Goal: Information Seeking & Learning: Learn about a topic

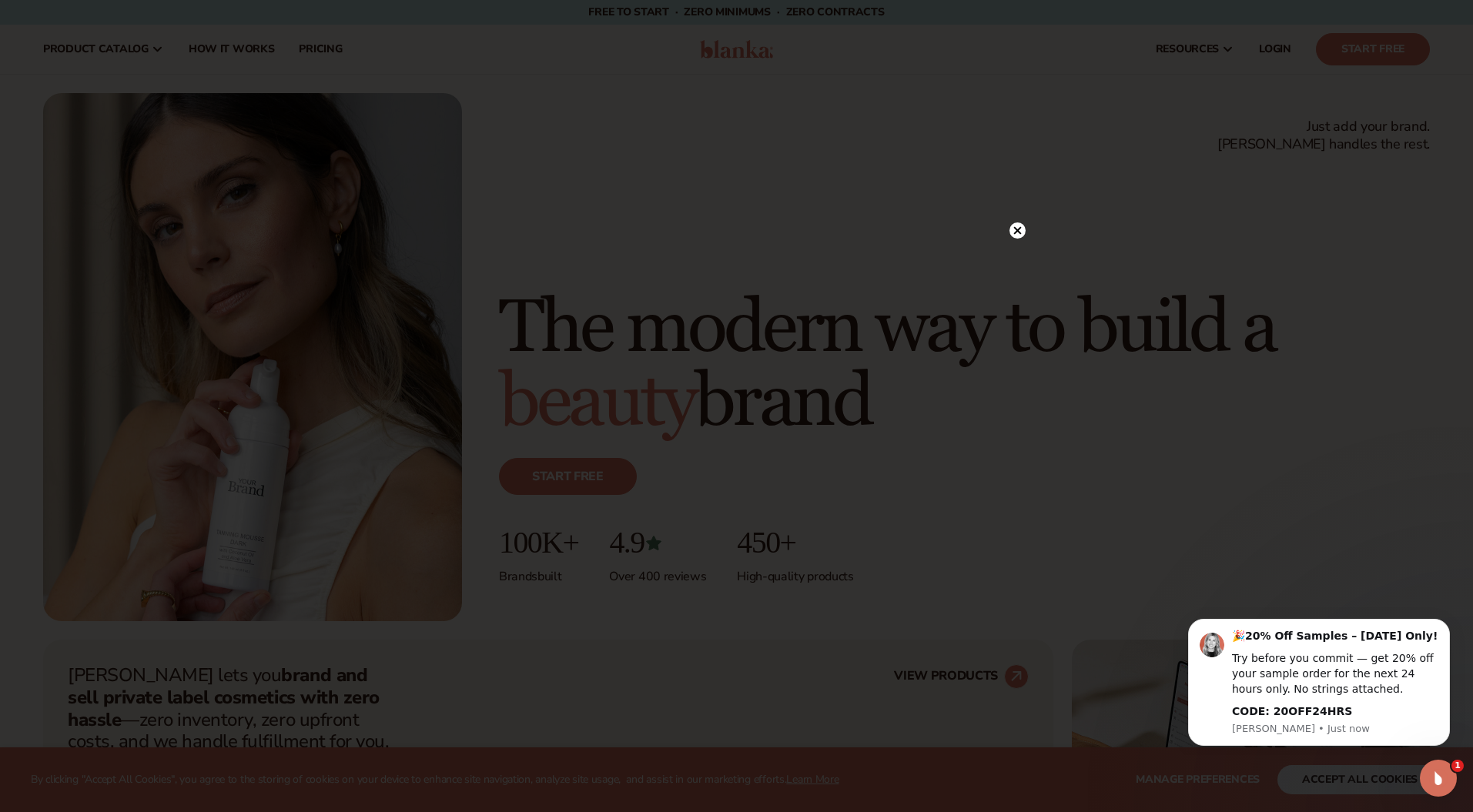
click at [1018, 232] on icon at bounding box center [1017, 230] width 8 height 8
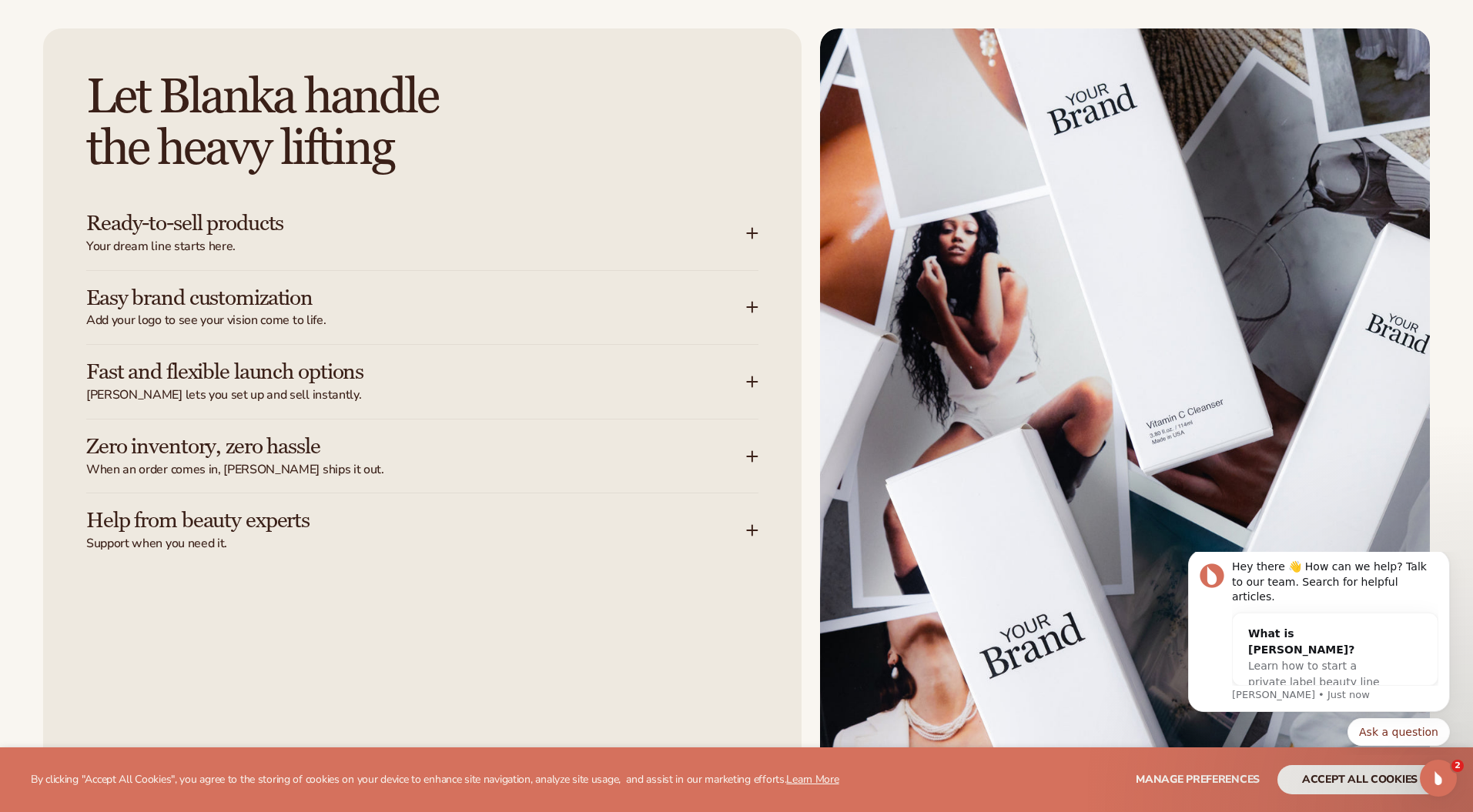
scroll to position [1932, 0]
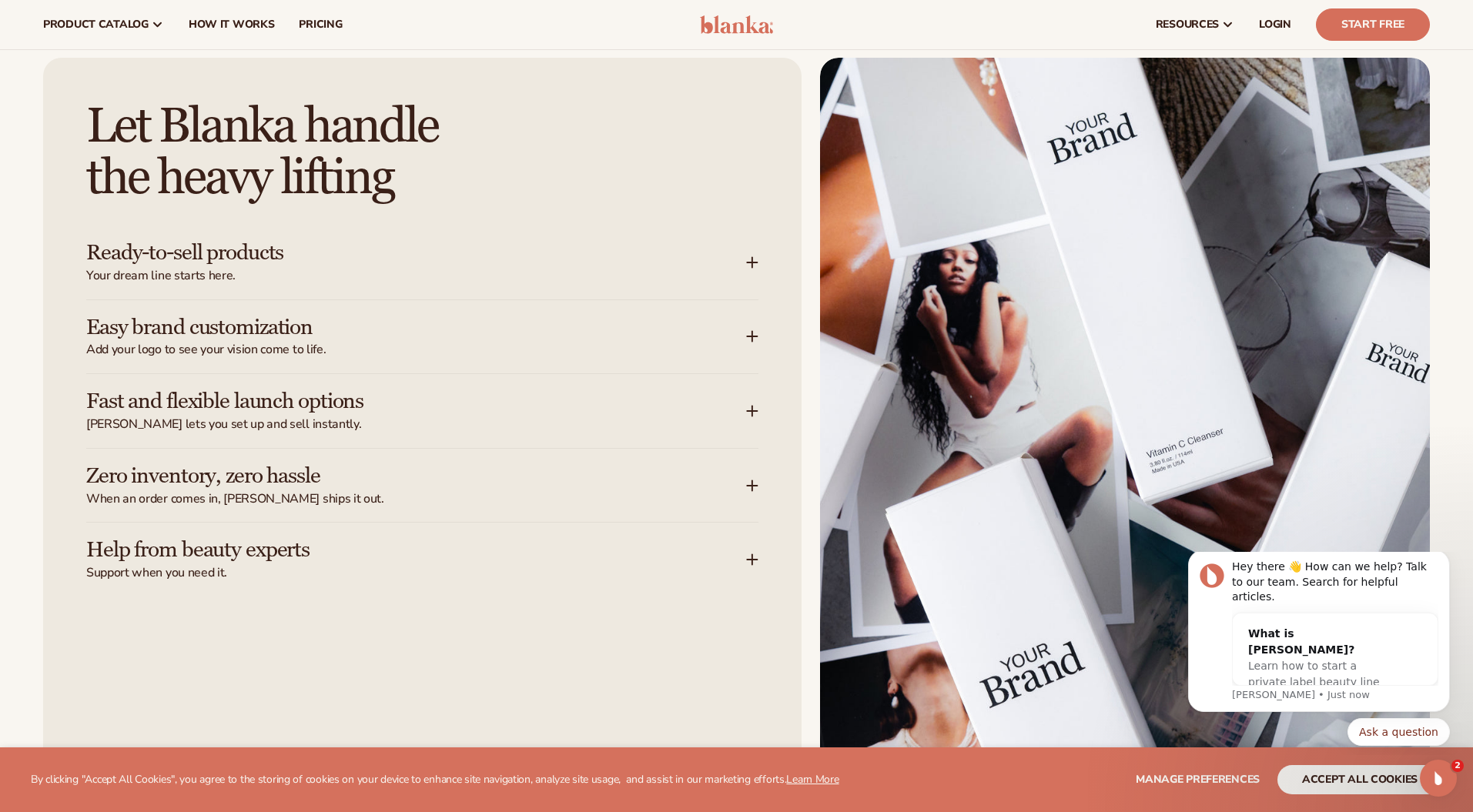
click at [752, 610] on div "Let Blanka handle the heavy lifting Ready-to-sell products Your dream line star…" at bounding box center [422, 441] width 759 height 767
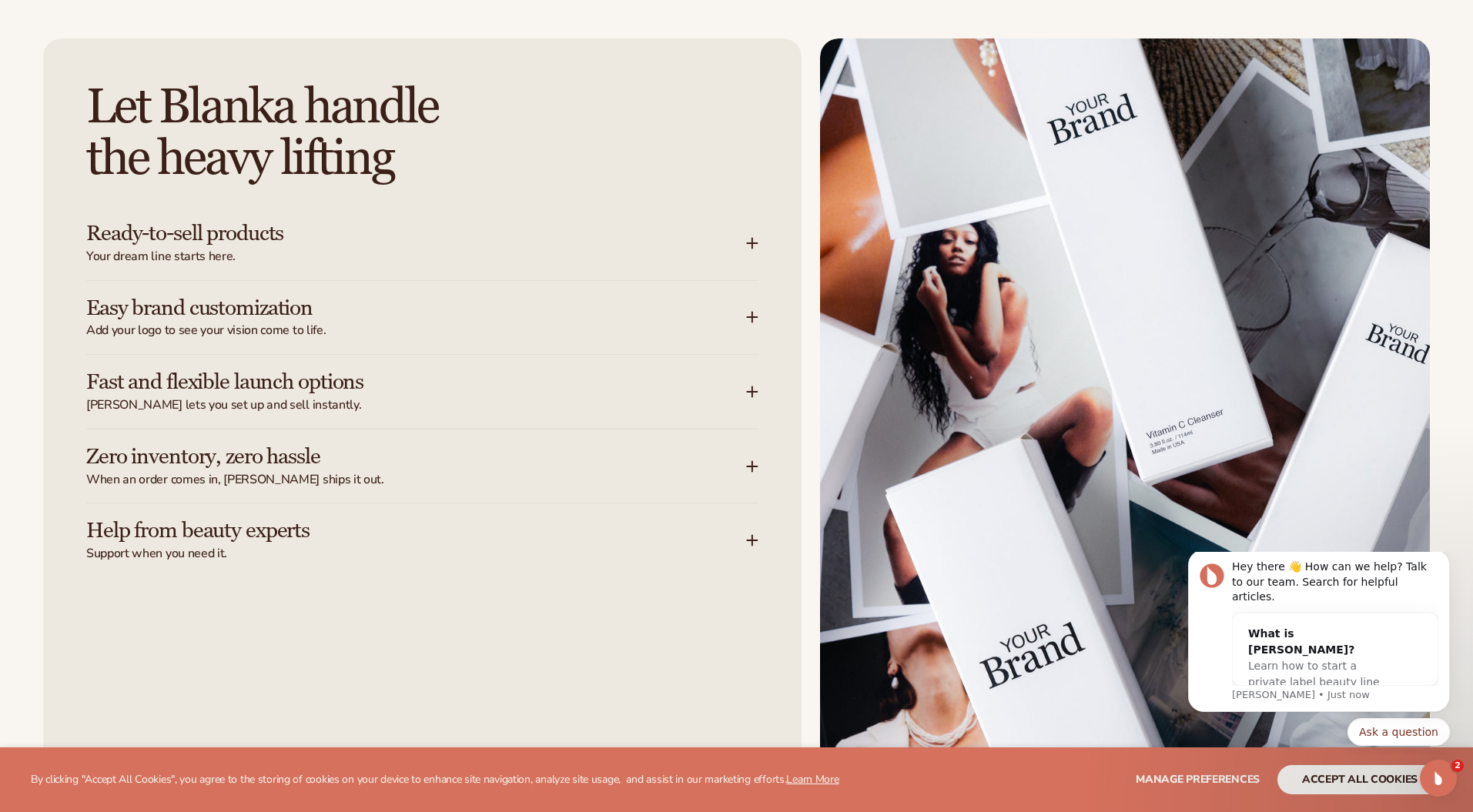
click at [422, 231] on h3 "Ready-to-sell products" at bounding box center [393, 233] width 614 height 24
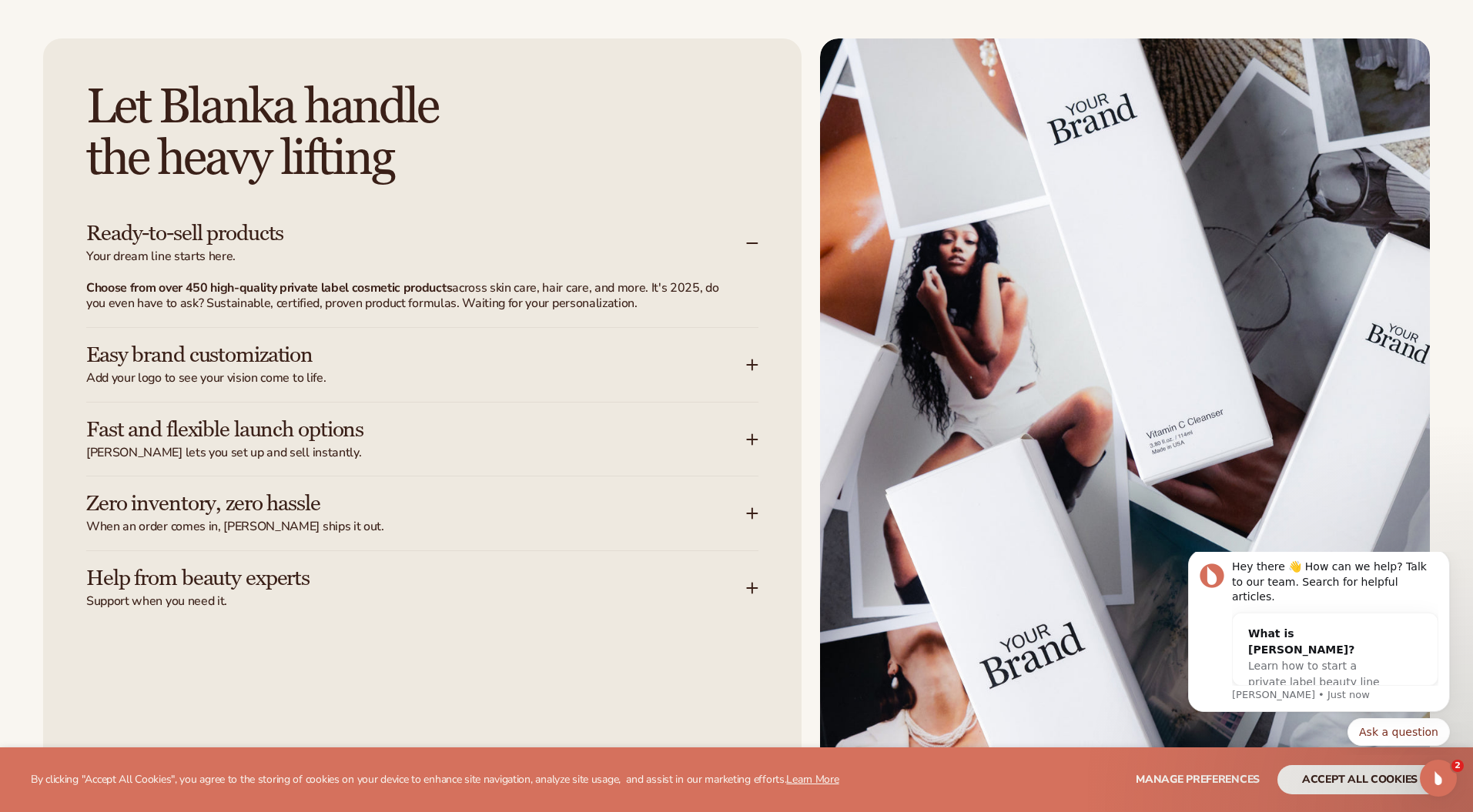
click at [422, 231] on h3 "Ready-to-sell products" at bounding box center [393, 233] width 614 height 24
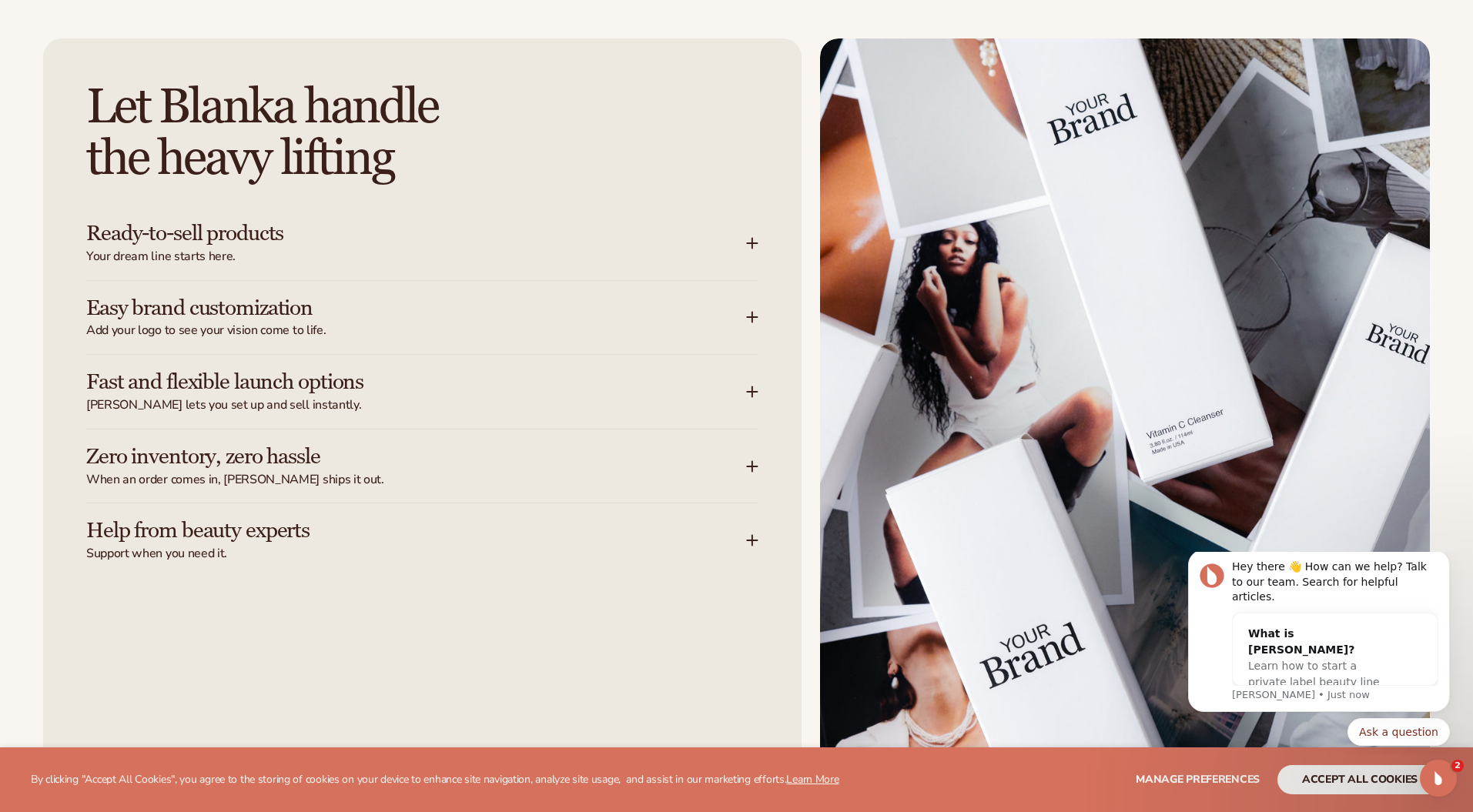
scroll to position [1961, 0]
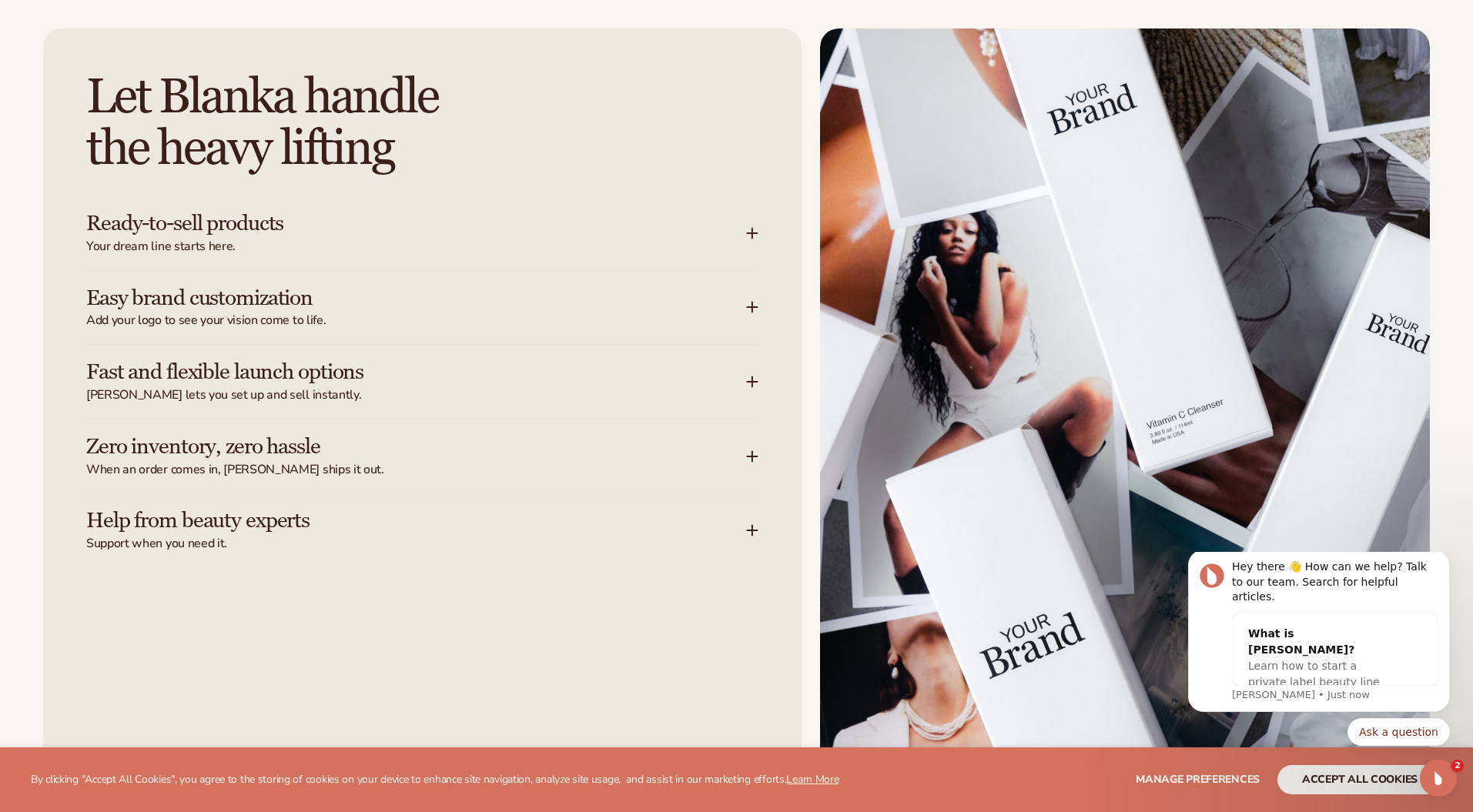
click at [440, 258] on div "Ready-to-sell products Your dream line starts here." at bounding box center [423, 233] width 672 height 74
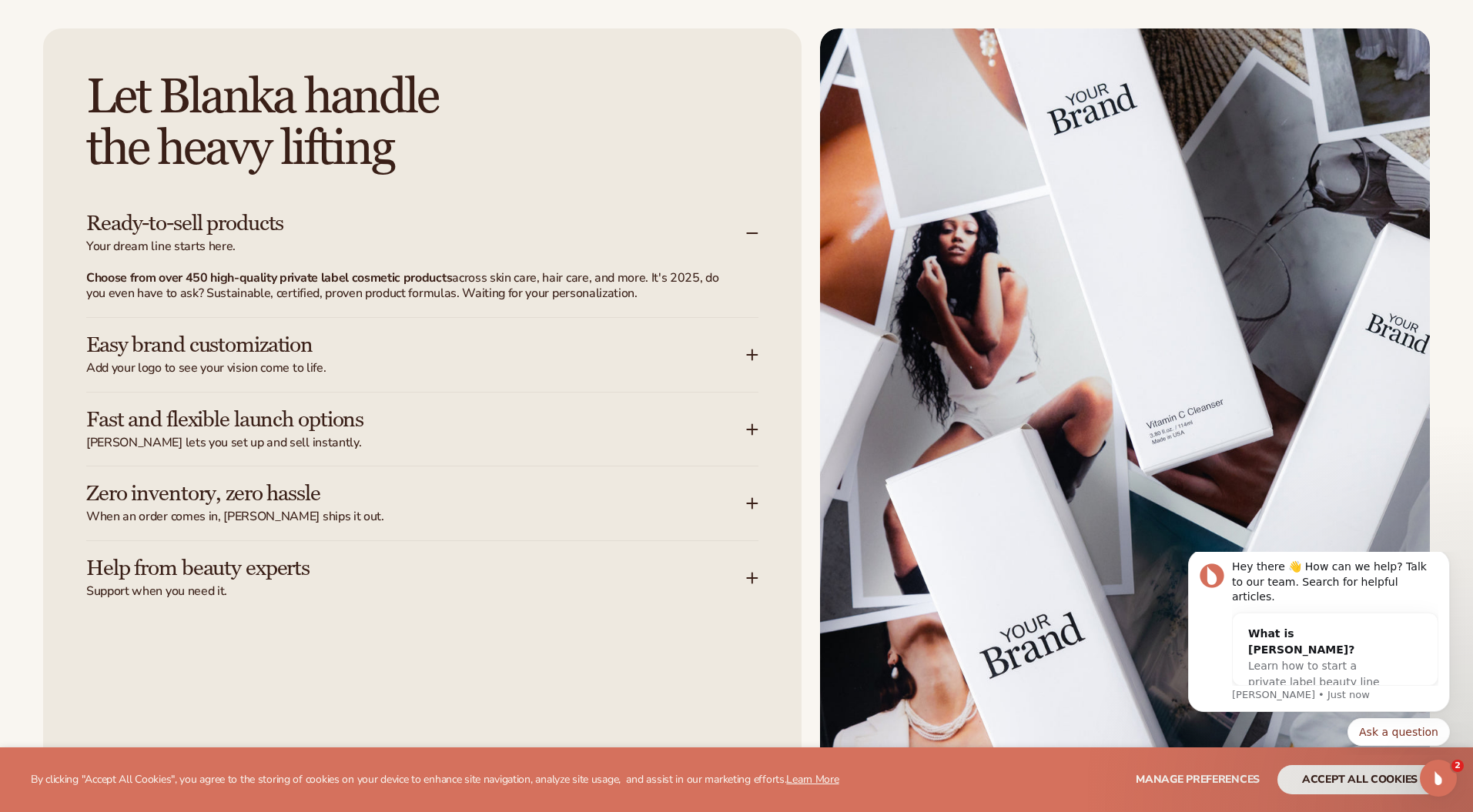
click at [451, 347] on h3 "Easy brand customization" at bounding box center [393, 345] width 614 height 24
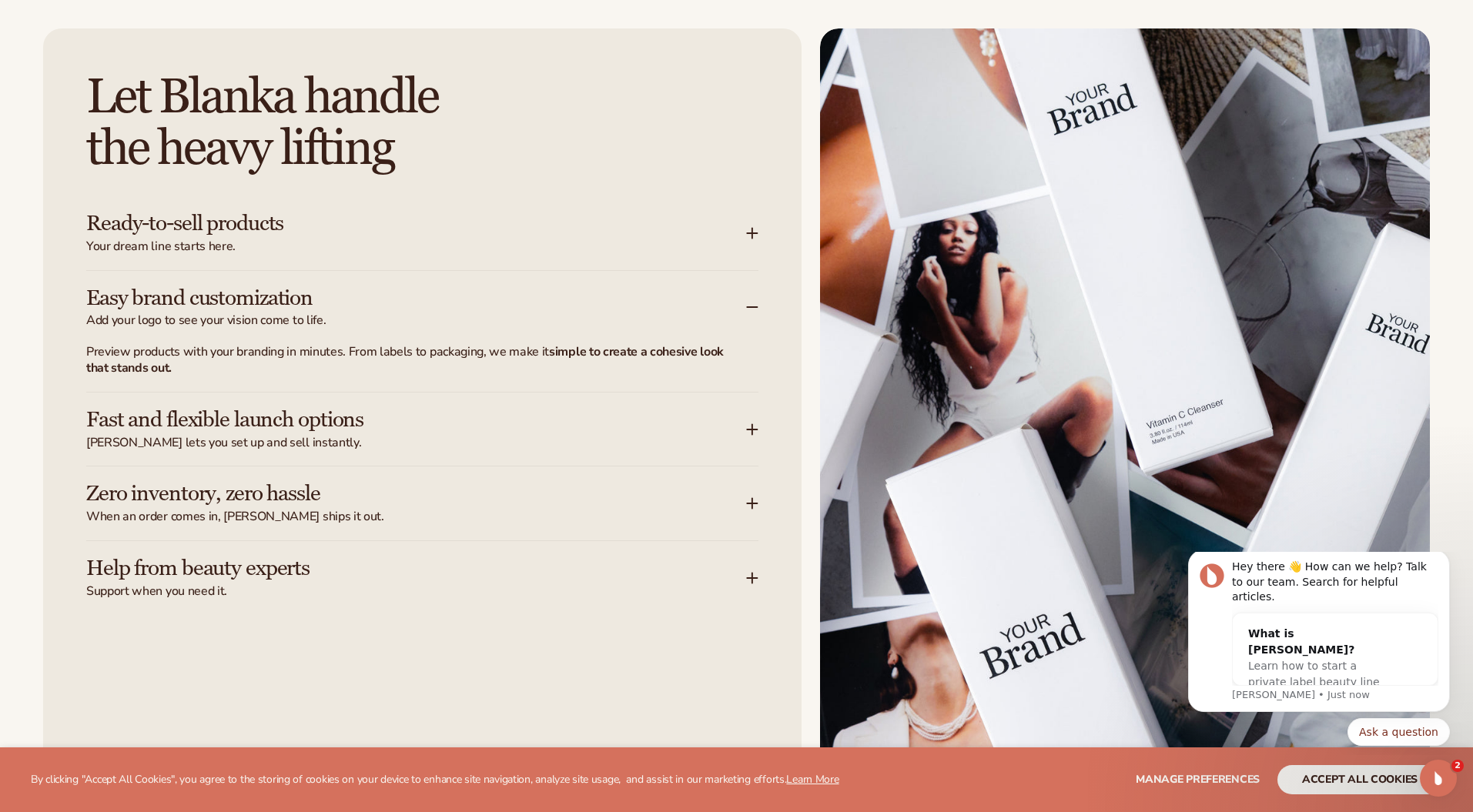
click at [445, 312] on span "Add your logo to see your vision come to life." at bounding box center [416, 320] width 660 height 16
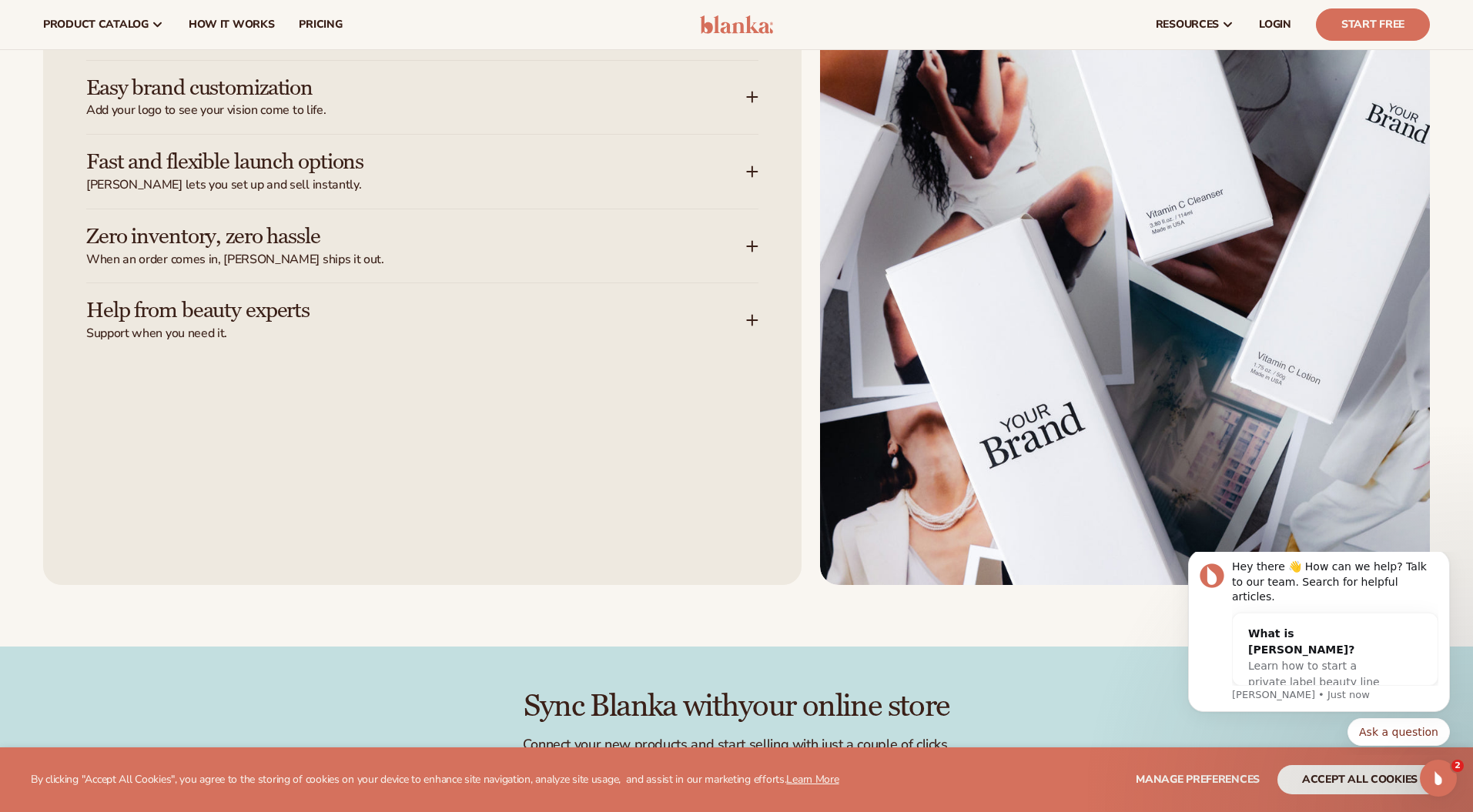
scroll to position [2151, 0]
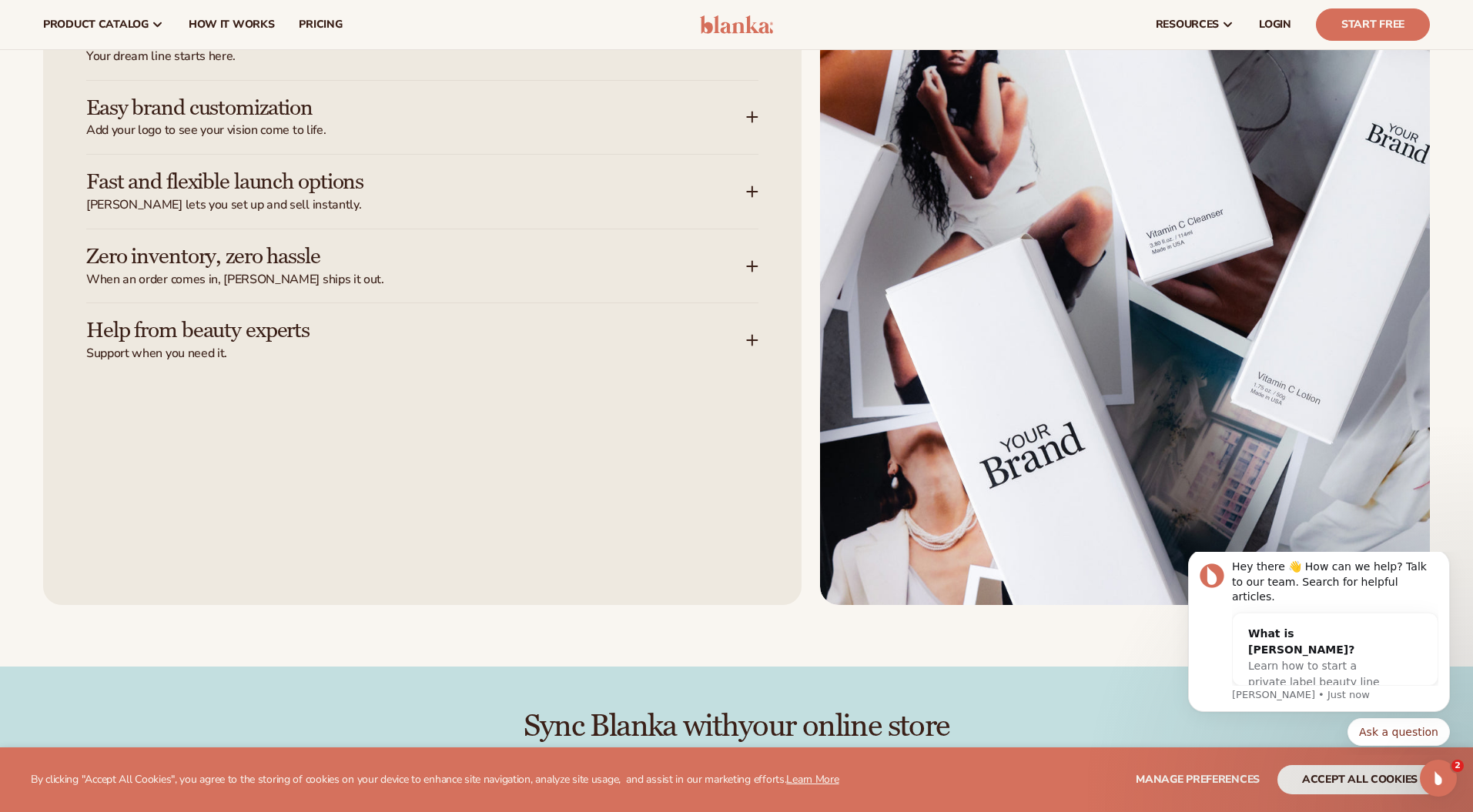
click at [491, 186] on h3 "Fast and flexible launch options" at bounding box center [393, 181] width 614 height 24
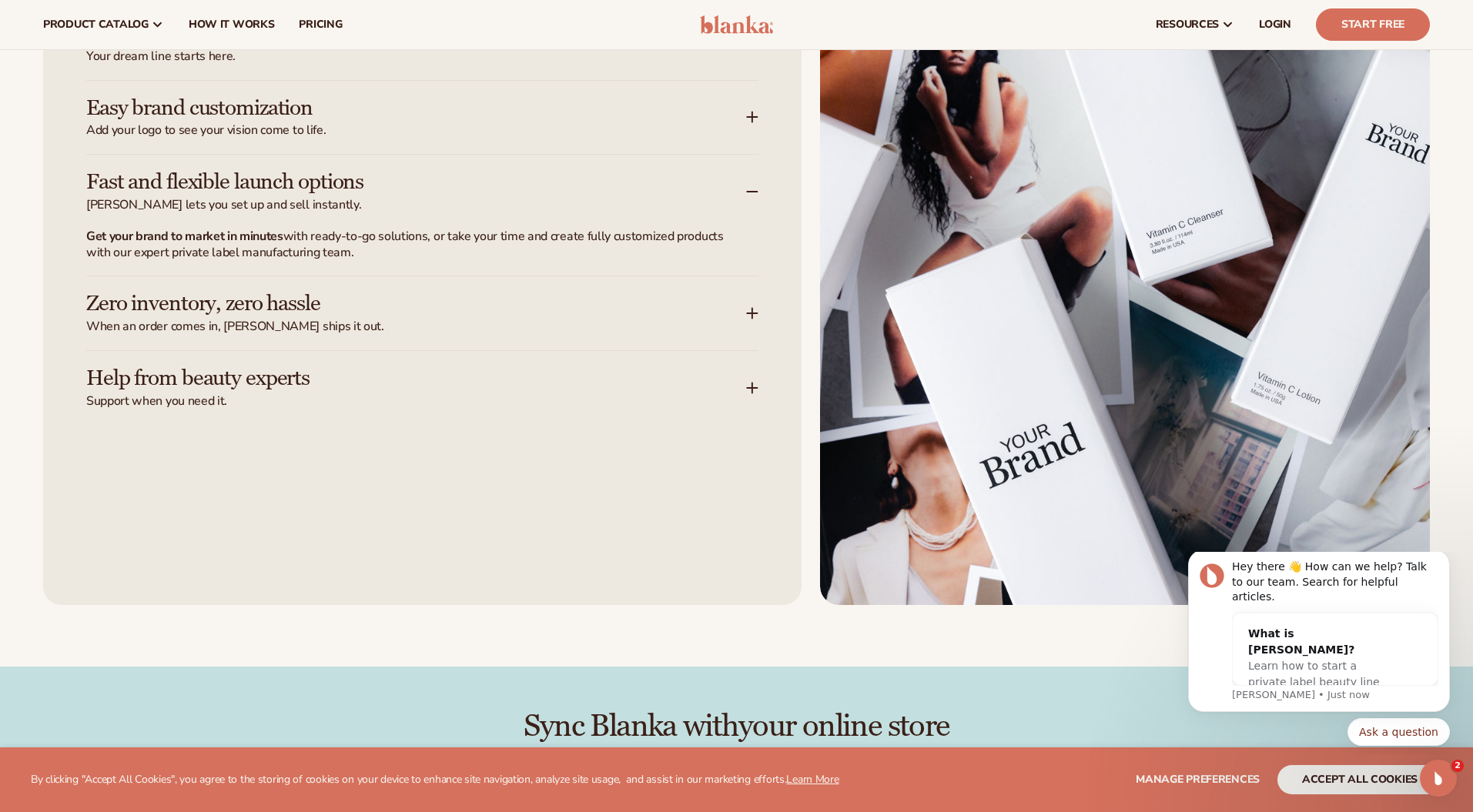
click at [423, 175] on h3 "Fast and flexible launch options" at bounding box center [393, 181] width 614 height 24
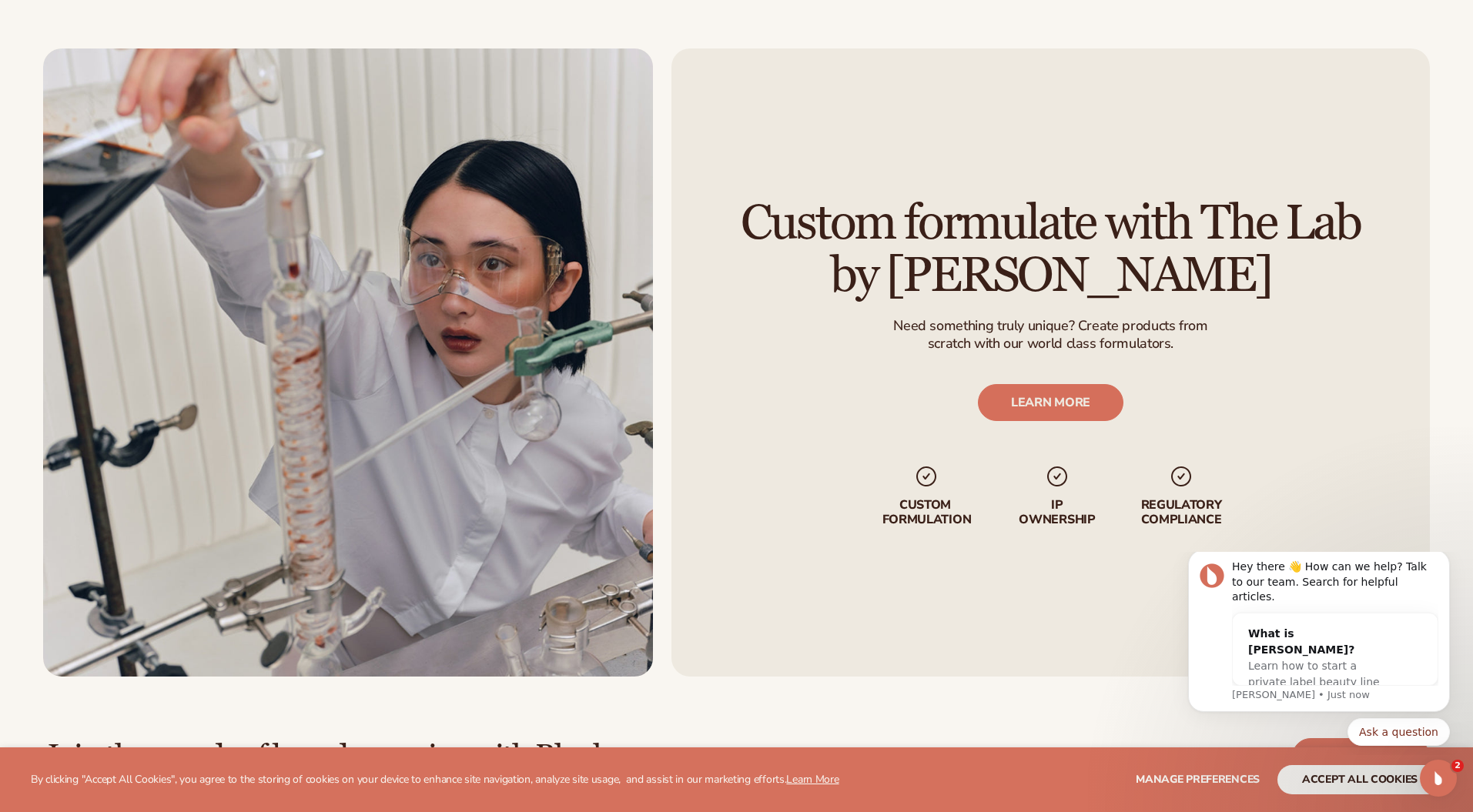
scroll to position [3752, 0]
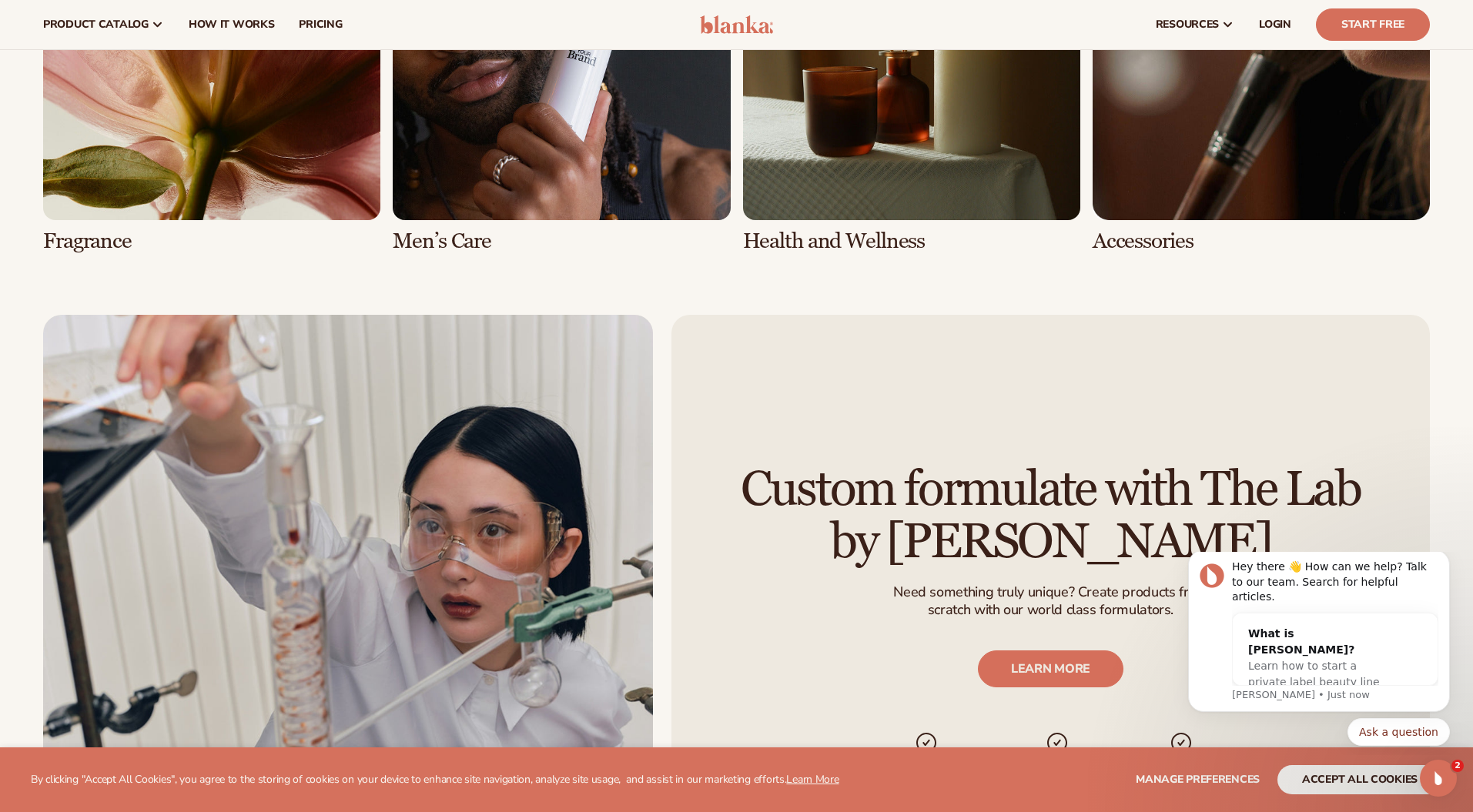
click at [480, 220] on link "6 / 8" at bounding box center [561, 68] width 337 height 370
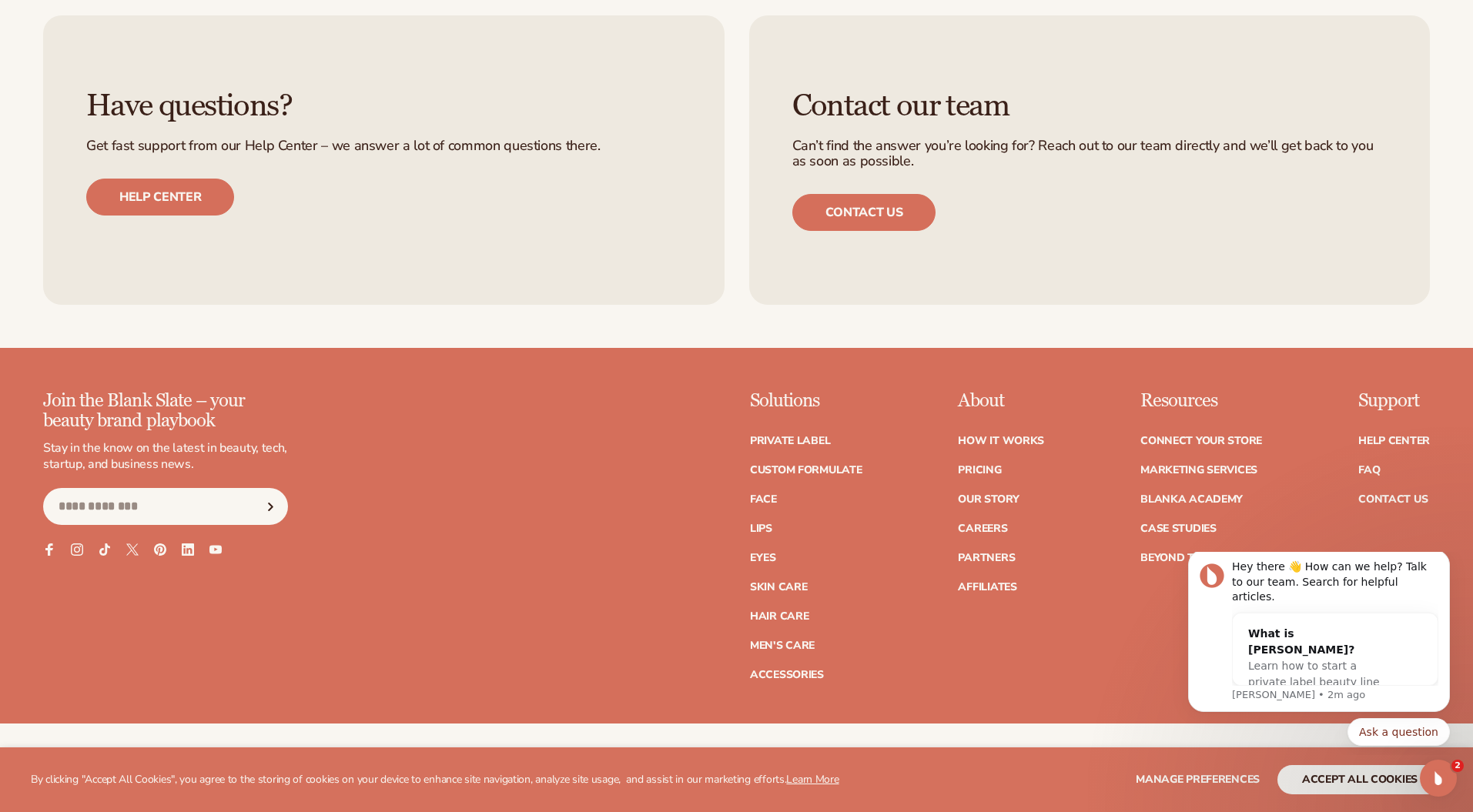
scroll to position [2934, 0]
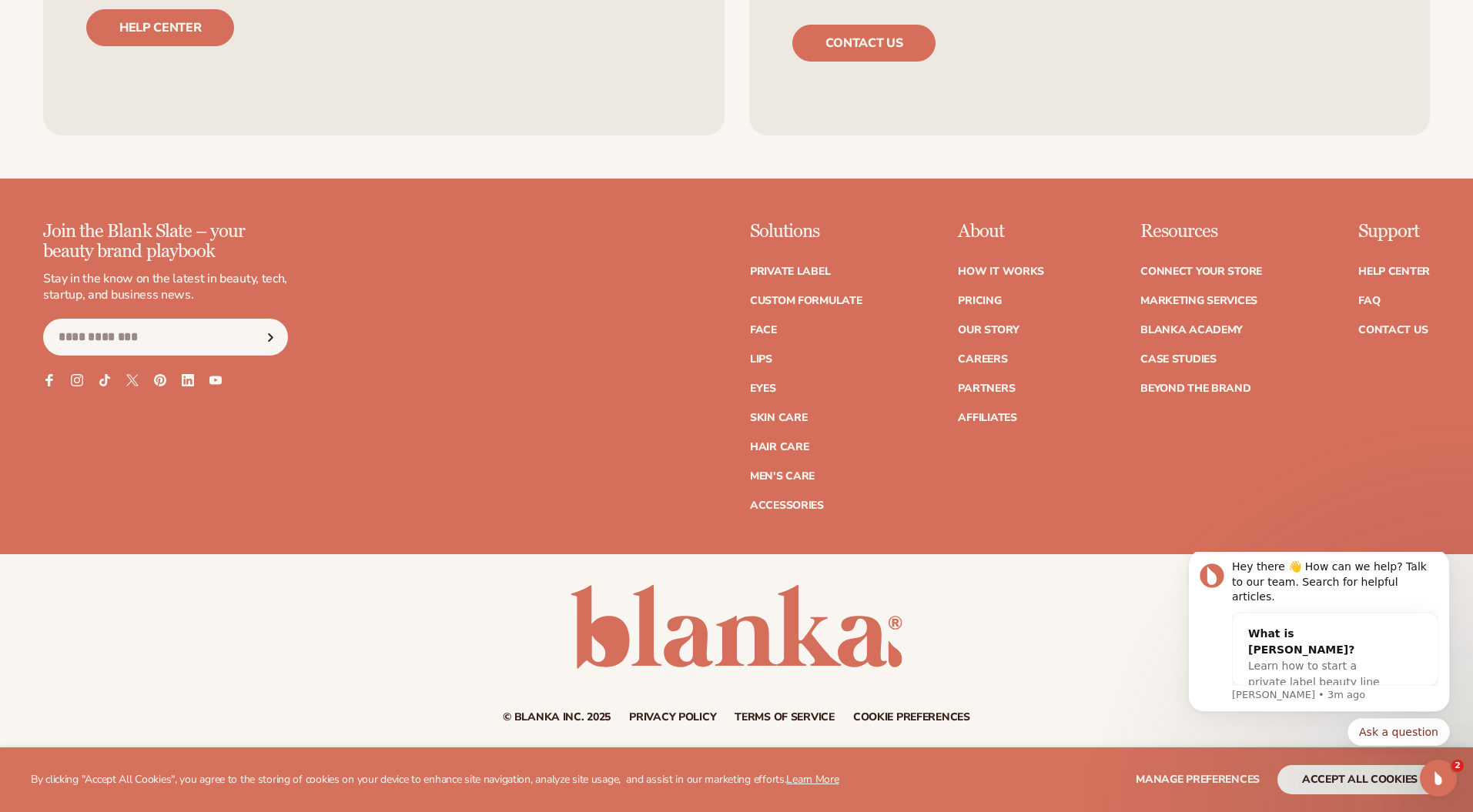
click at [322, 670] on div "© Blanka Inc. 2025 Privacy policy Terms of service Contact information Cookie p…" at bounding box center [736, 654] width 1473 height 138
click at [1448, 559] on icon "Dismiss notification" at bounding box center [1446, 555] width 9 height 9
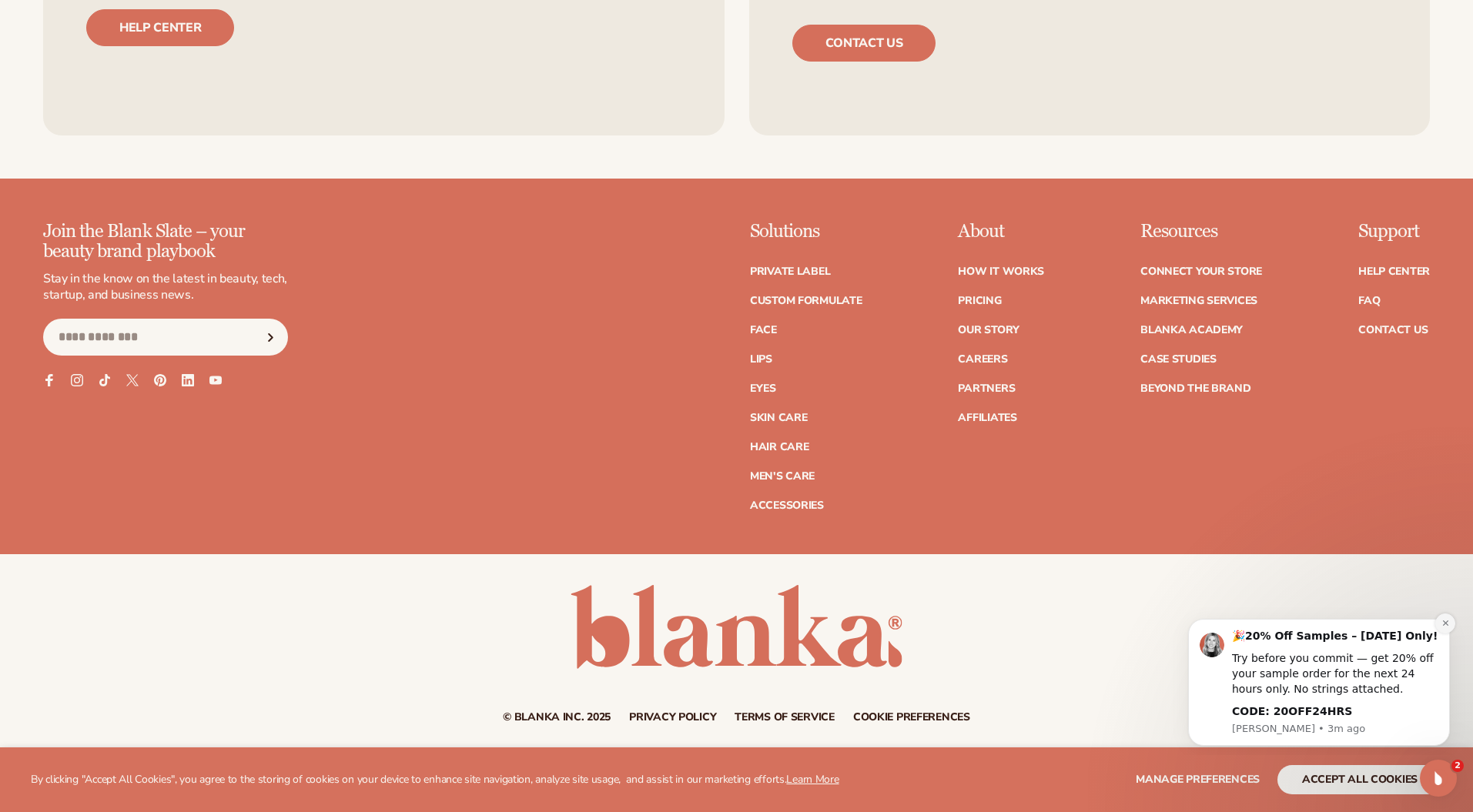
click at [1448, 626] on icon "Dismiss notification" at bounding box center [1446, 623] width 9 height 9
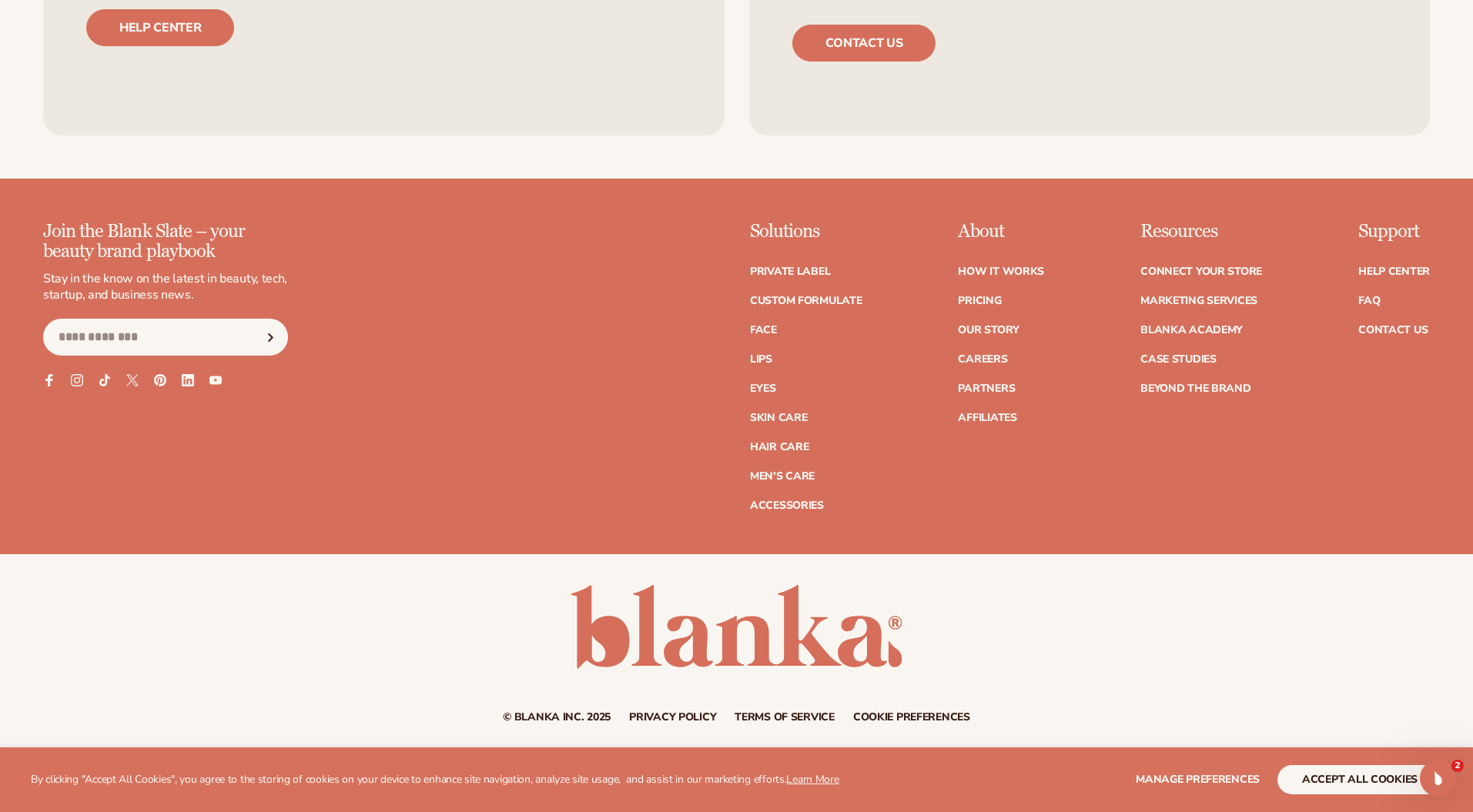
click at [63, 366] on div "Join the Blank Slate – your beauty brand playbook Stay in the know on the lates…" at bounding box center [165, 303] width 245 height 165
click at [71, 374] on icon at bounding box center [76, 381] width 13 height 13
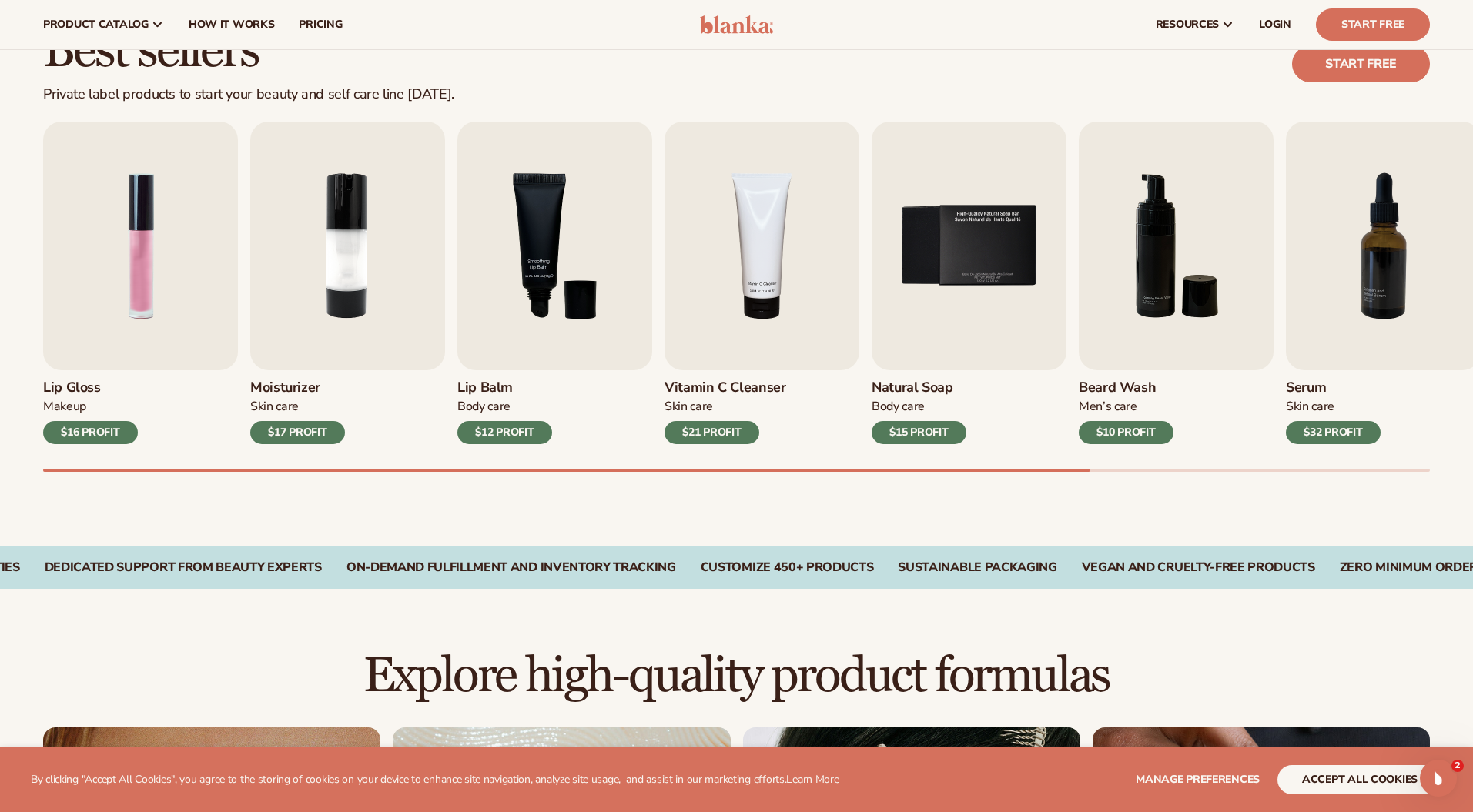
scroll to position [0, 0]
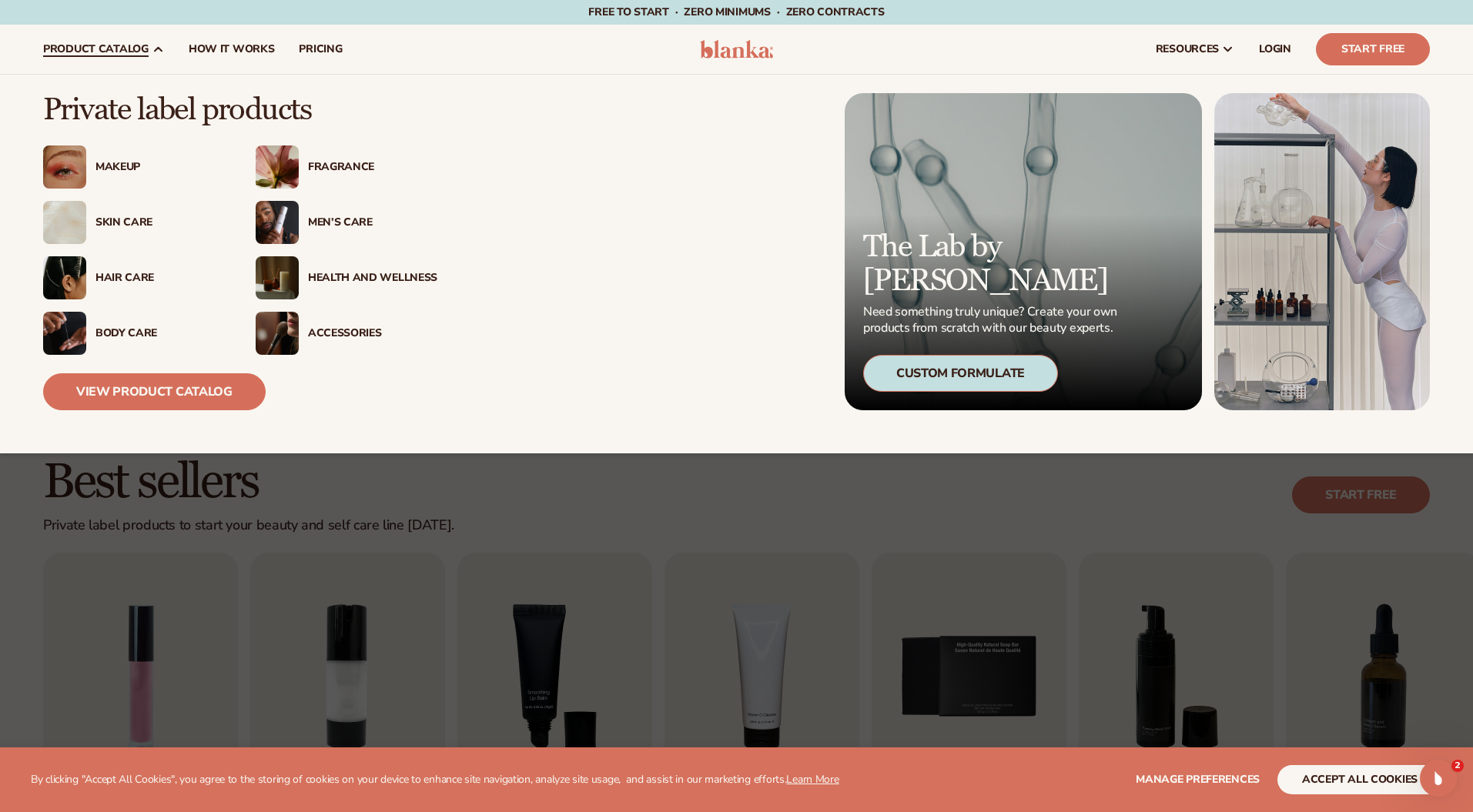
click at [366, 332] on div "Accessories" at bounding box center [372, 334] width 129 height 13
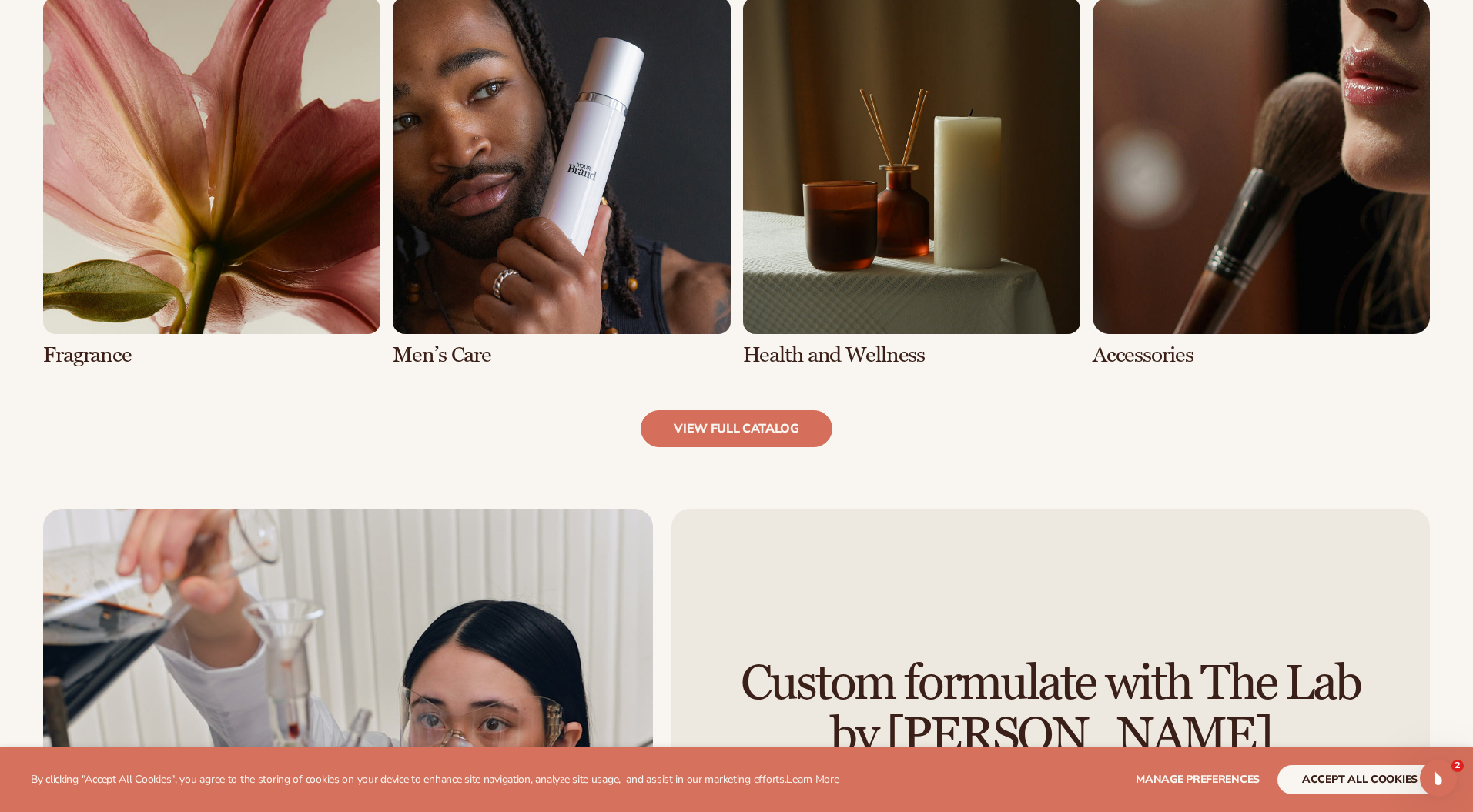
click at [913, 227] on link "7 / 8" at bounding box center [911, 182] width 337 height 370
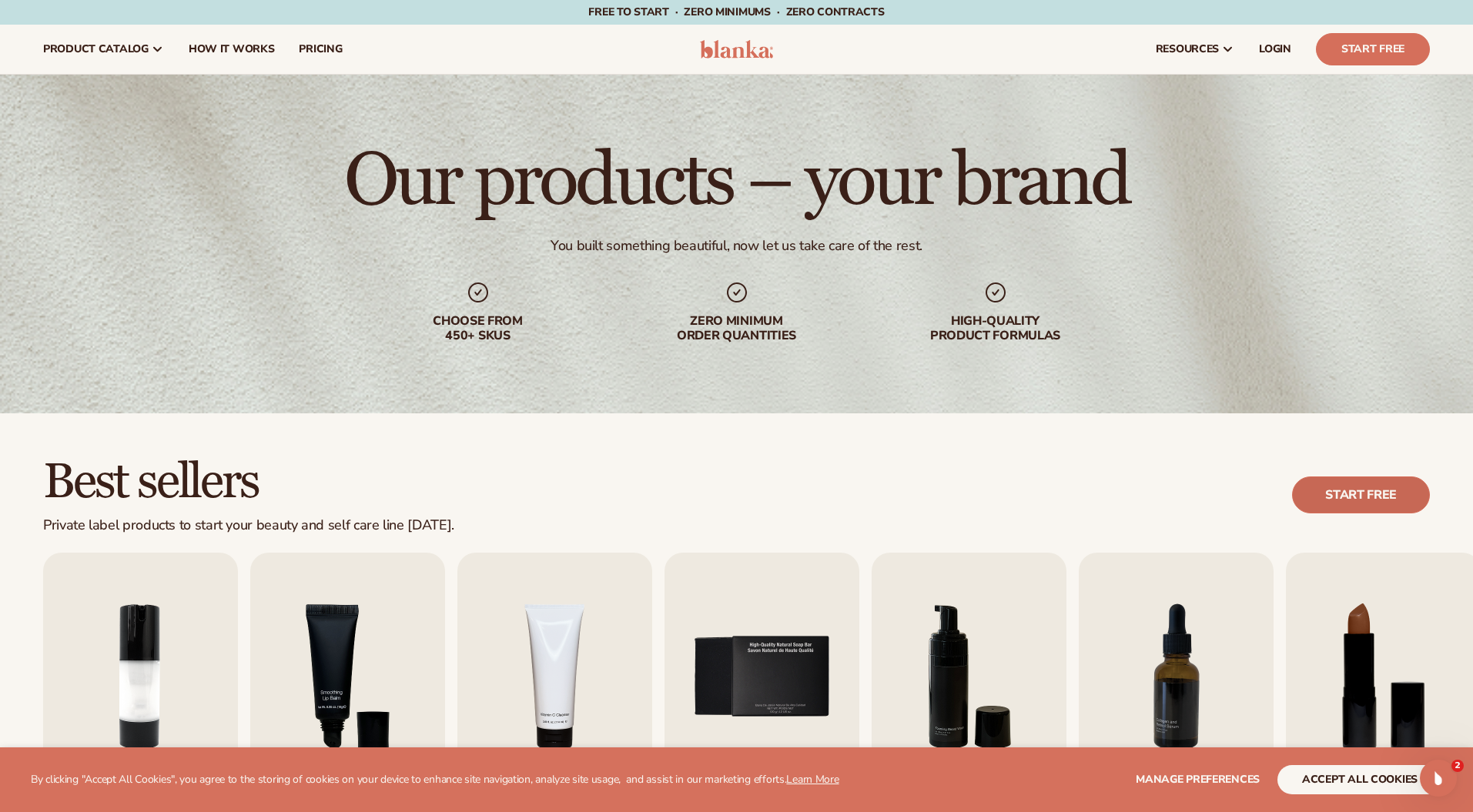
click at [1342, 493] on link "Start free" at bounding box center [1361, 495] width 138 height 37
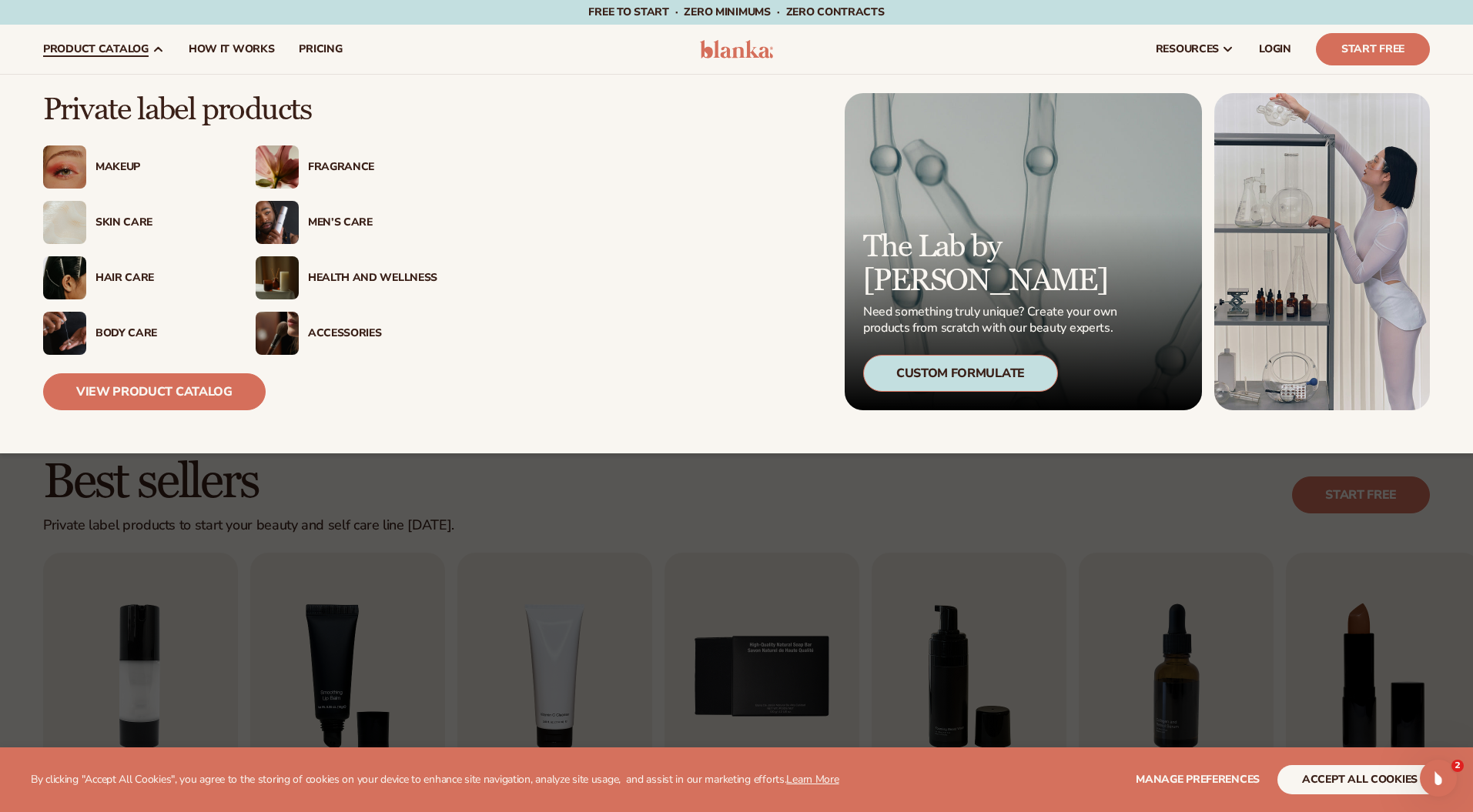
click at [137, 43] on span "product catalog" at bounding box center [95, 49] width 106 height 12
click at [157, 396] on link "View Product Catalog" at bounding box center [154, 392] width 222 height 37
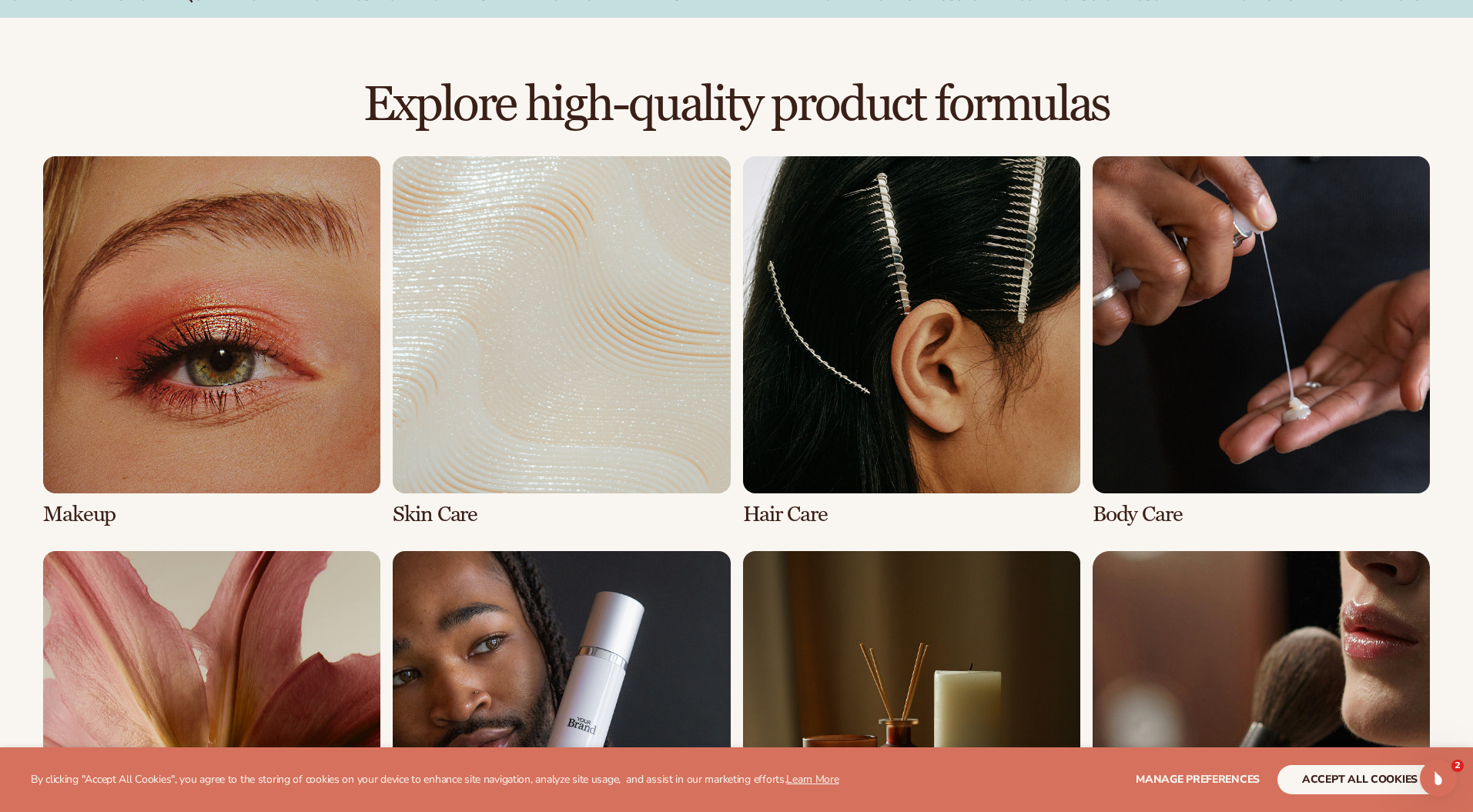
scroll to position [1240, 0]
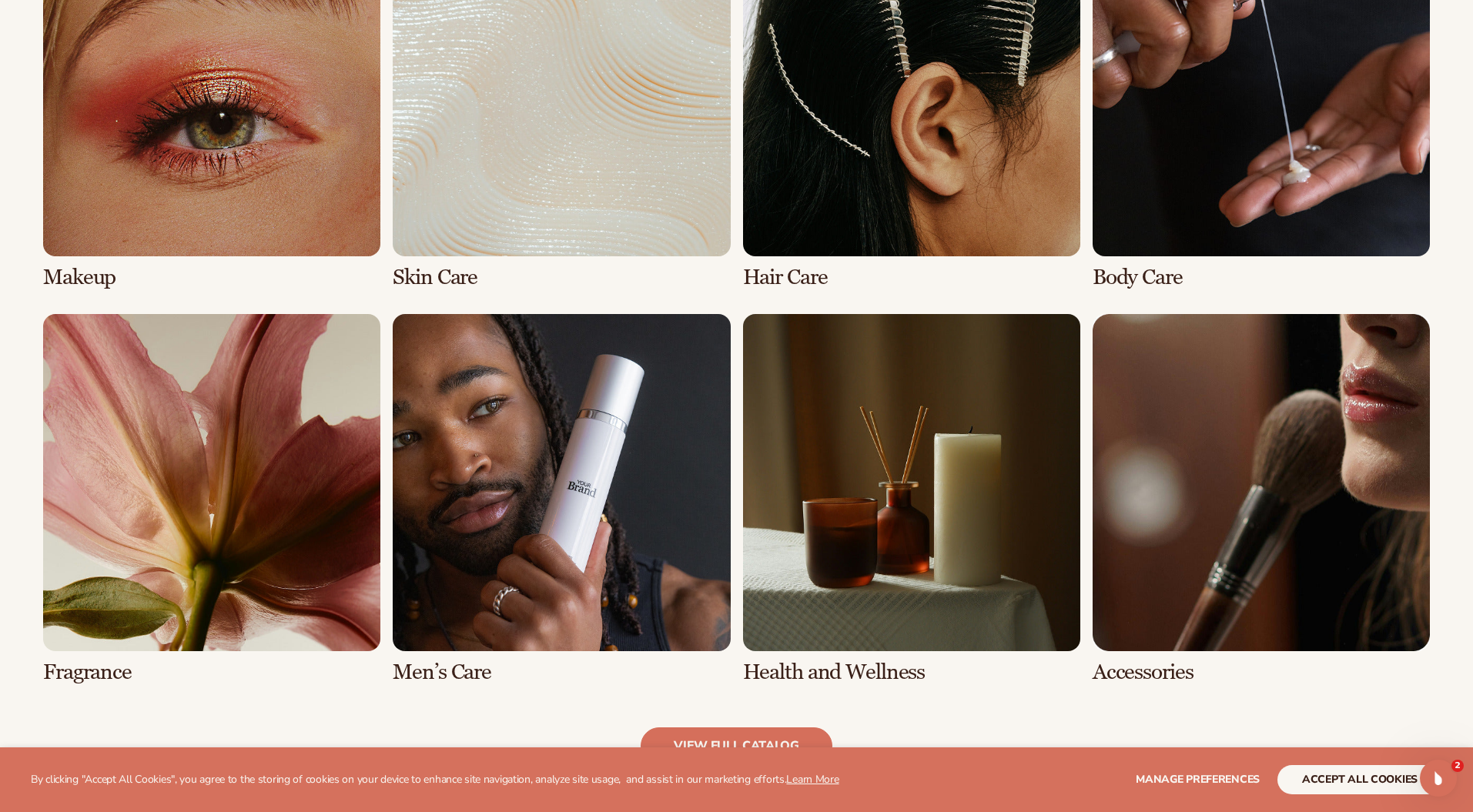
click at [582, 547] on link "6 / 8" at bounding box center [561, 499] width 337 height 370
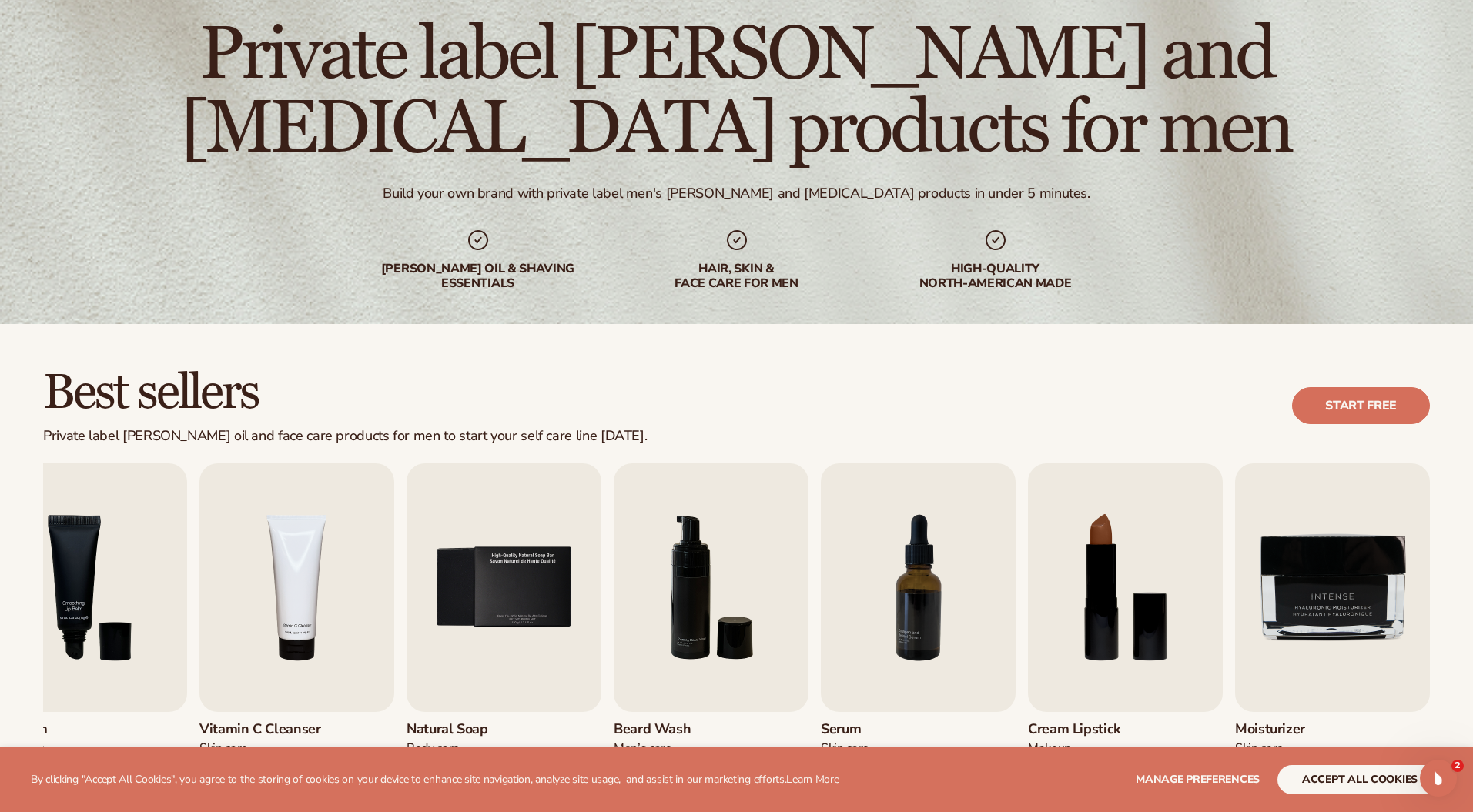
click at [1326, 772] on button "accept all cookies" at bounding box center [1359, 780] width 165 height 29
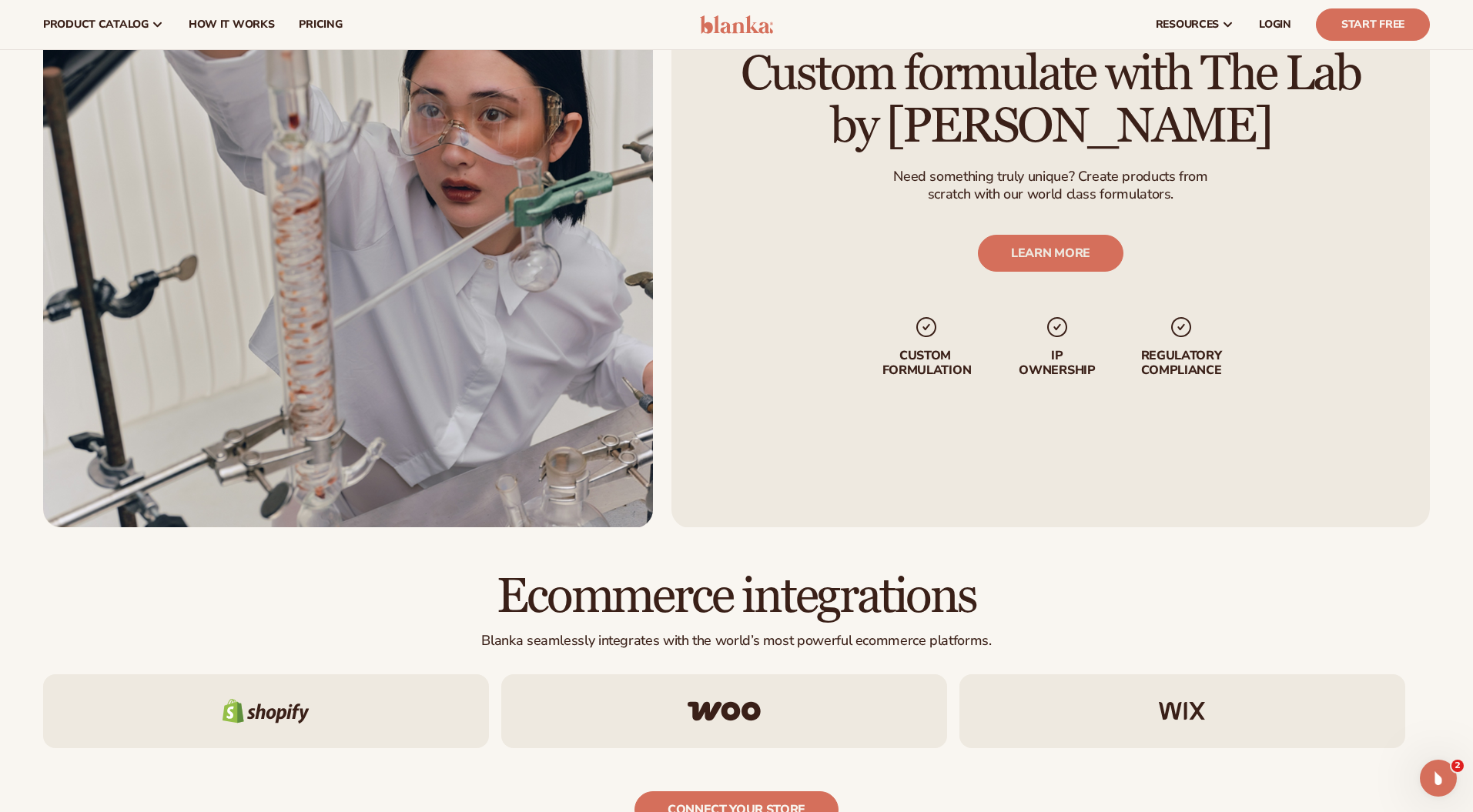
scroll to position [1863, 0]
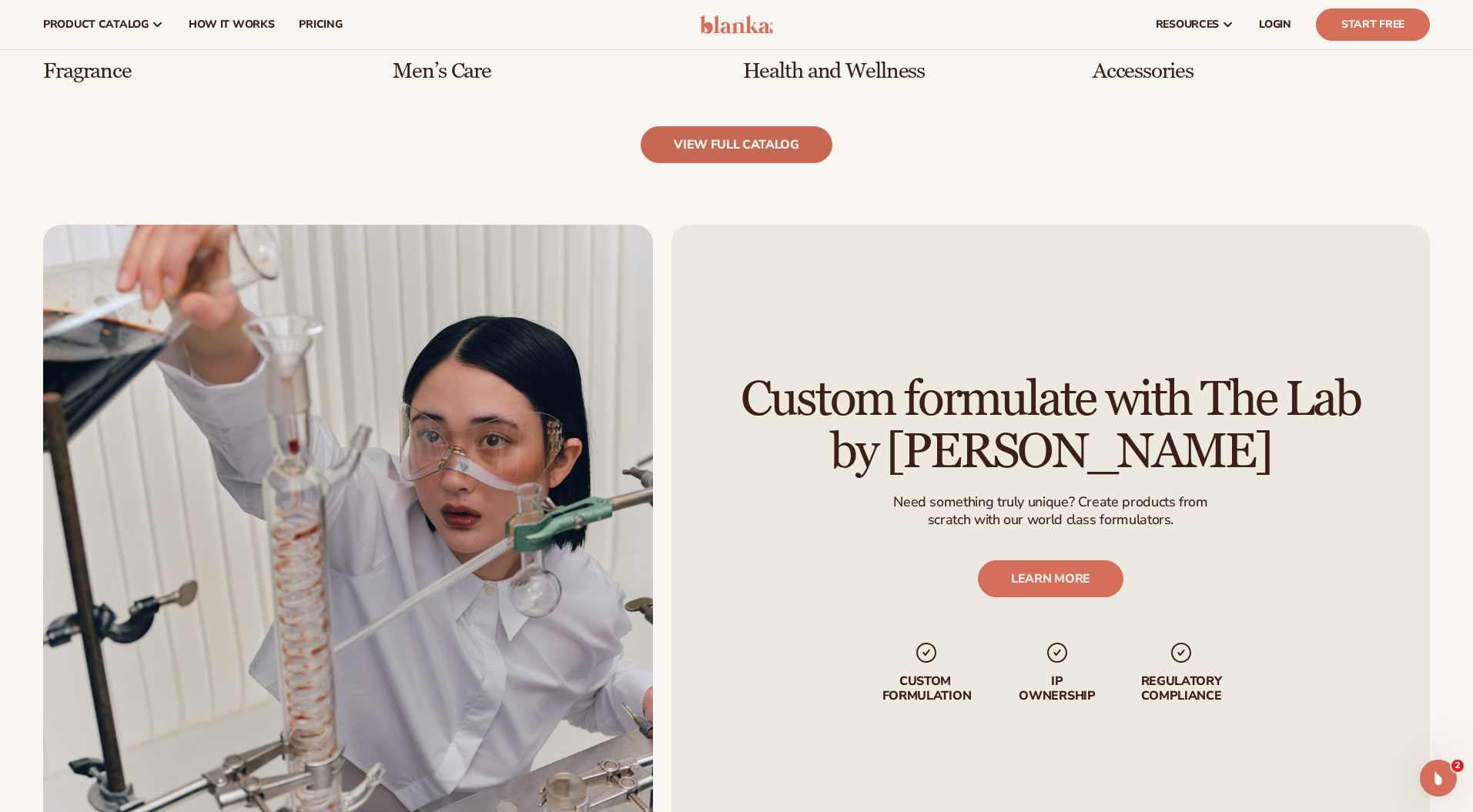
click at [789, 152] on link "view full catalog" at bounding box center [736, 145] width 192 height 37
